Goal: Task Accomplishment & Management: Use online tool/utility

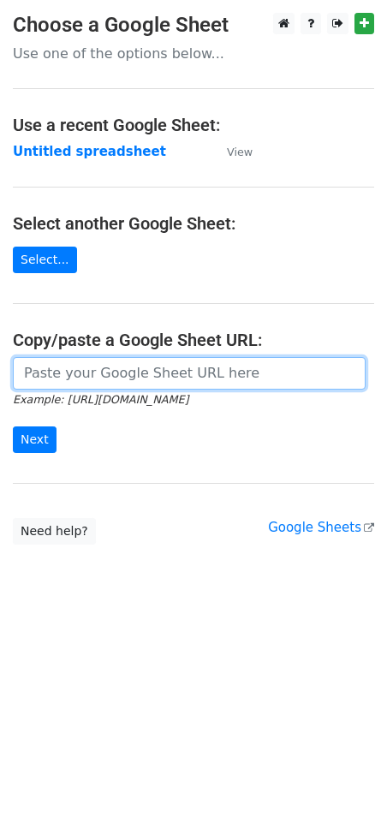
click at [84, 373] on input "url" at bounding box center [189, 373] width 353 height 33
paste input "https://docs.google.com/spreadsheets/d/1NtCWQtMcVBNWmPKGjWEPP9sWdpPhM8Qdu8ghAxU…"
type input "https://docs.google.com/spreadsheets/d/1NtCWQtMcVBNWmPKGjWEPP9sWdpPhM8Qdu8ghAxU…"
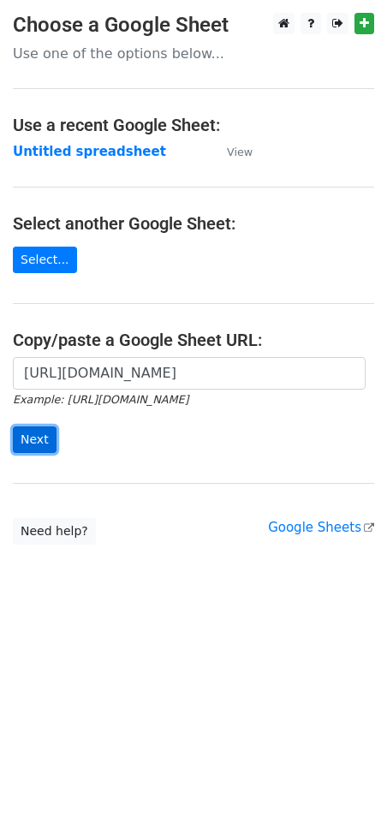
scroll to position [0, 0]
click at [32, 433] on input "Next" at bounding box center [35, 440] width 44 height 27
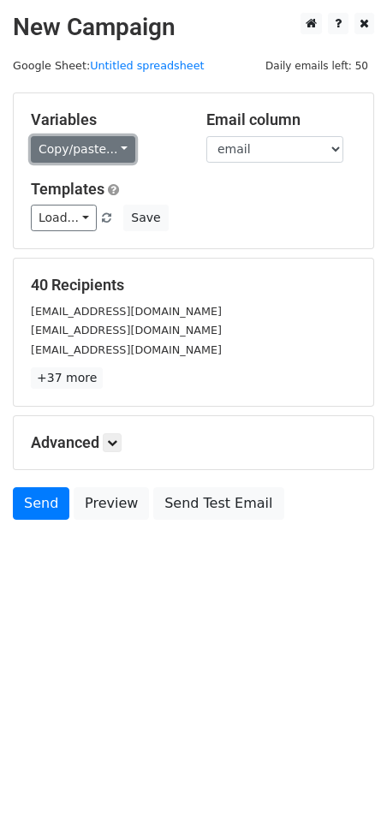
click at [81, 143] on link "Copy/paste..." at bounding box center [83, 149] width 104 height 27
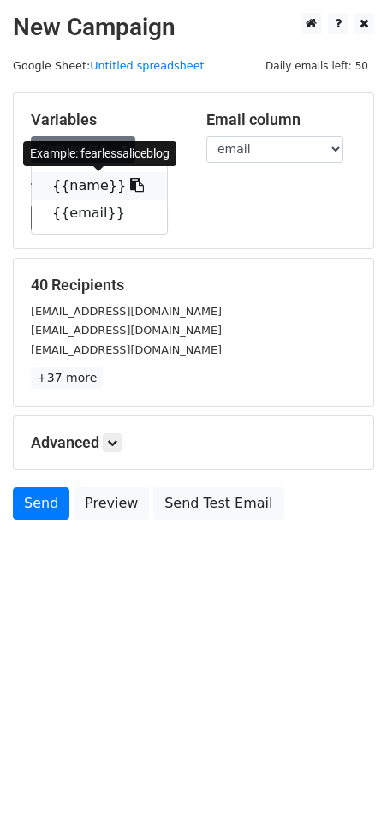
click at [130, 182] on icon at bounding box center [137, 185] width 14 height 14
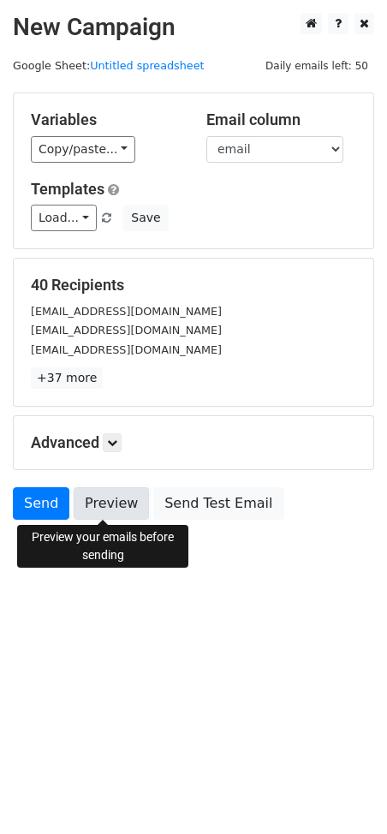
click at [115, 508] on link "Preview" at bounding box center [111, 503] width 75 height 33
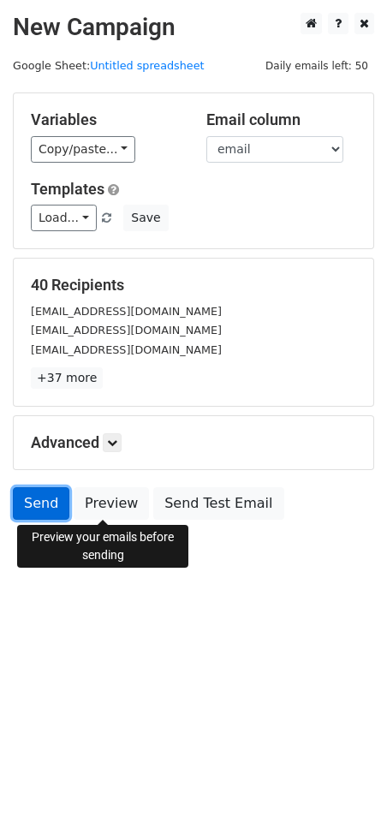
click at [30, 493] on link "Send" at bounding box center [41, 503] width 57 height 33
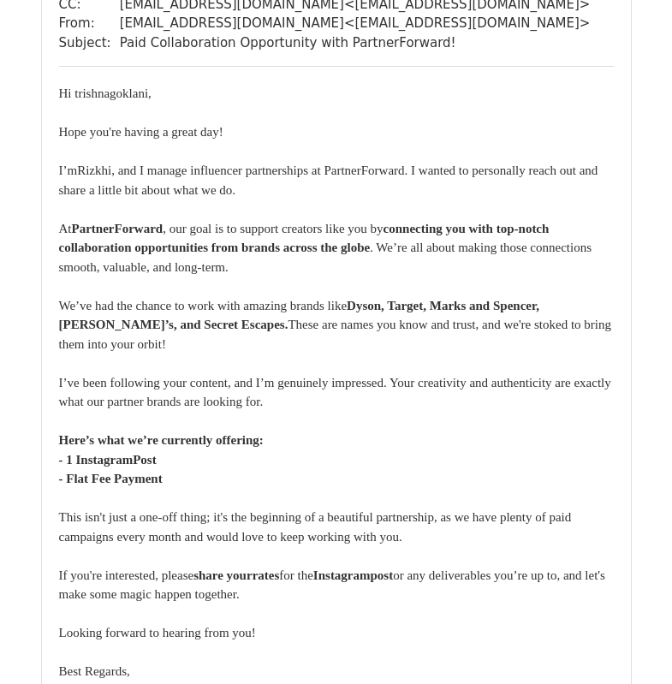
scroll to position [44318, 0]
